Goal: Navigation & Orientation: Find specific page/section

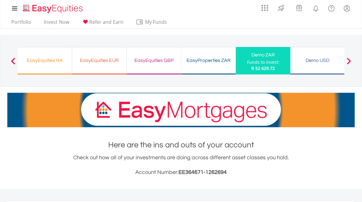
scroll to position [58, 116]
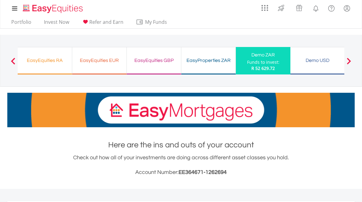
click at [213, 33] on div "My Investments Invest Now New Listings Sell My Recurring Investments Pending Or…" at bounding box center [181, 63] width 362 height 127
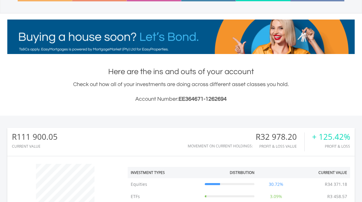
scroll to position [61, 0]
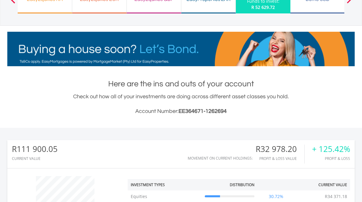
click at [27, 97] on div "Check out how all of your investments are doing across different asset classes …" at bounding box center [180, 103] width 347 height 23
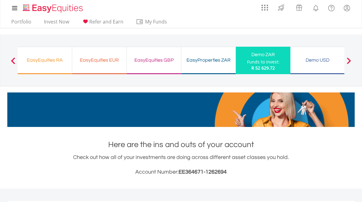
scroll to position [0, 0]
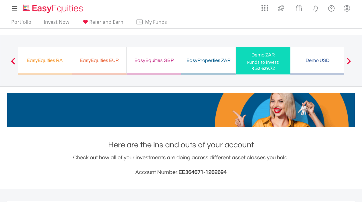
click at [314, 54] on div "Demo USD Funds to invest: R 52 629.72" at bounding box center [317, 60] width 54 height 27
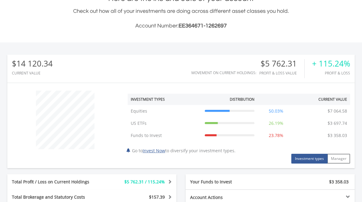
scroll to position [158, 0]
